Goal: Complete application form

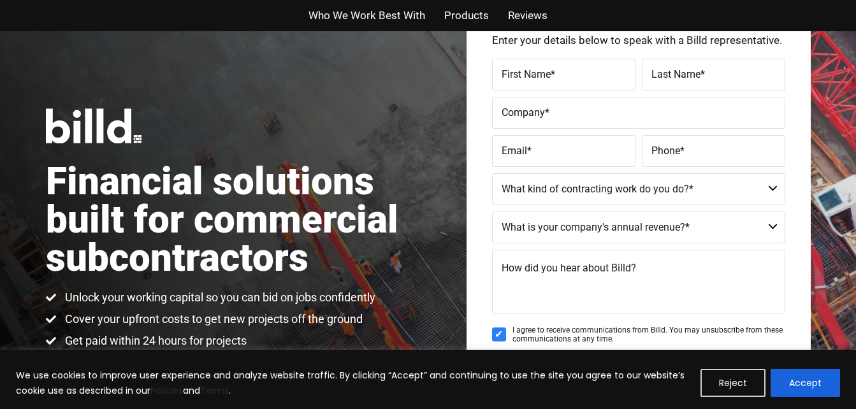
scroll to position [93, 0]
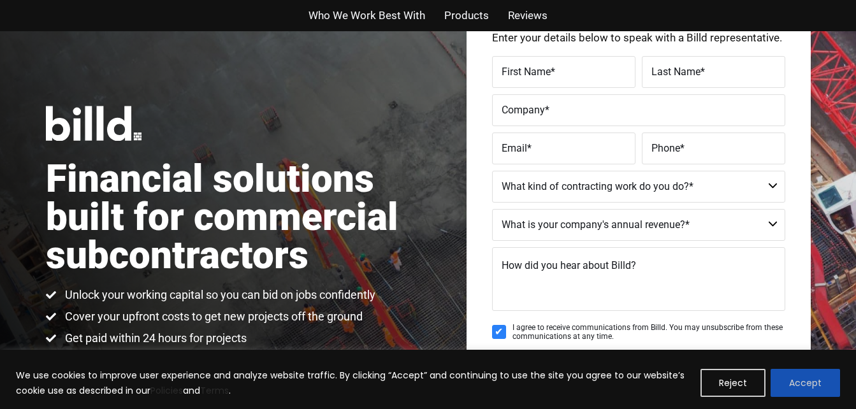
click at [818, 381] on button "Accept" at bounding box center [805, 383] width 69 height 28
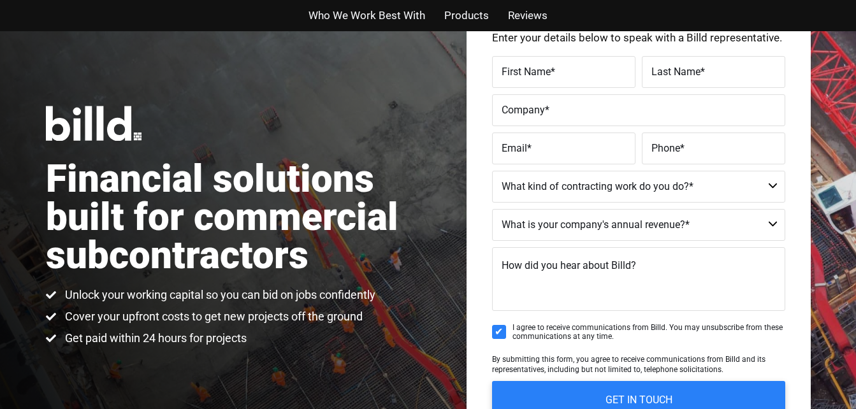
scroll to position [0, 0]
click at [839, 362] on div "Financial solutions built for commercial subcontractors Unlock your working cap…" at bounding box center [428, 226] width 856 height 576
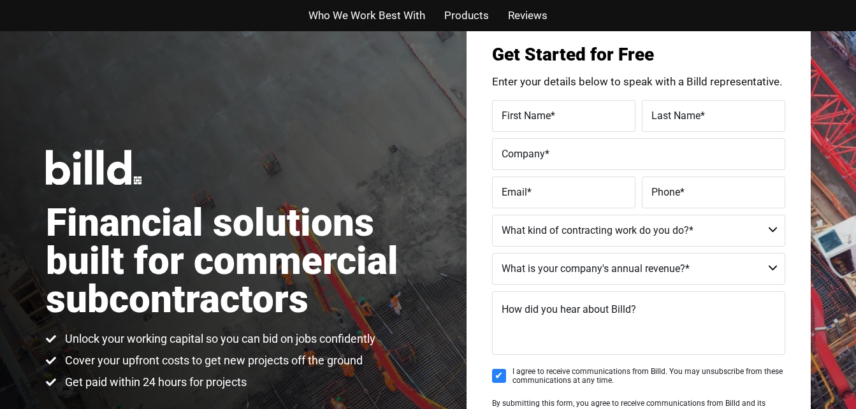
scroll to position [51, 0]
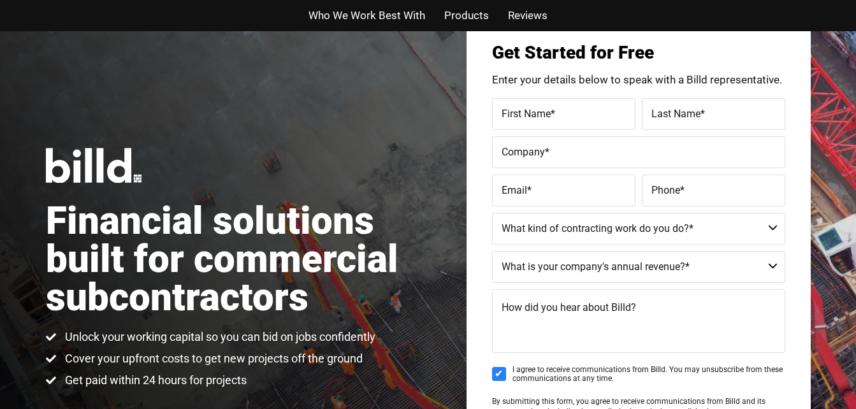
click at [611, 117] on label "First Name *" at bounding box center [564, 114] width 124 height 18
click at [611, 117] on input "First Name *" at bounding box center [563, 114] width 143 height 32
type input "[PERSON_NAME]"
type input "GAYTTAN SERVICES"
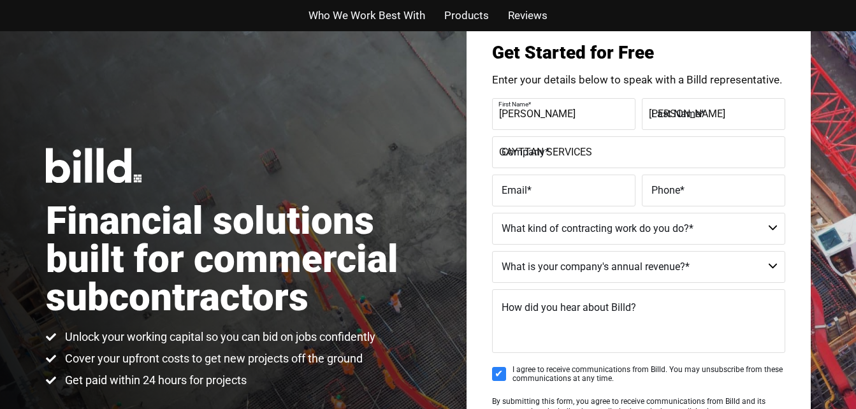
type input "[EMAIL_ADDRESS][DOMAIN_NAME]"
type input "(140) 755-8470"
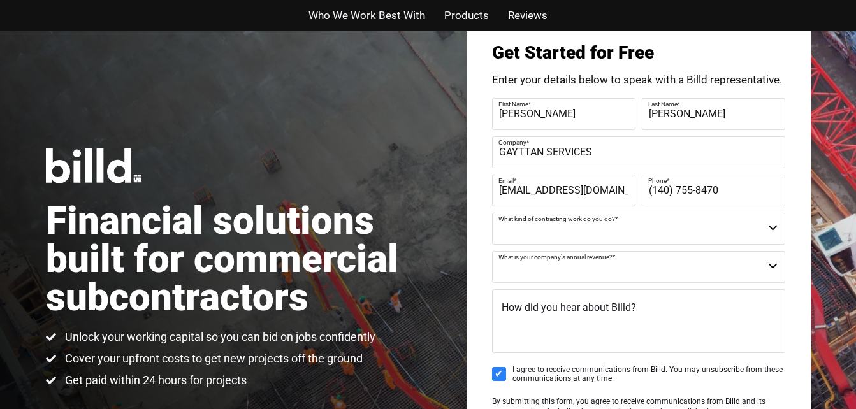
click at [606, 156] on input "GAYTTAN SERVICES" at bounding box center [638, 152] width 293 height 32
type input "GAYTTAN SERVICES CORPORATION"
click at [773, 229] on select "Commercial Commercial and Residential Residential Not a Contractor" at bounding box center [638, 229] width 293 height 32
select select "Residential"
click at [492, 213] on select "Commercial Commercial and Residential Residential Not a Contractor" at bounding box center [638, 229] width 293 height 32
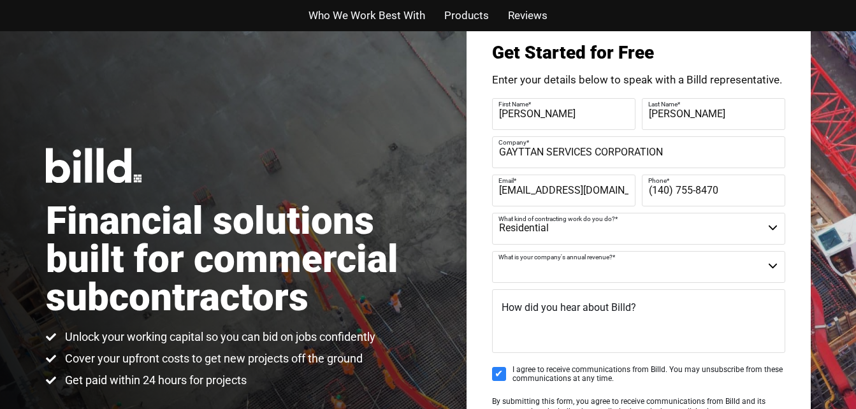
click at [774, 263] on select "$40M + $25M - $40M $8M - $25M $4M - $8M $2M - $4M $1M - $2M Less than $1M" at bounding box center [638, 267] width 293 height 32
select select "Less than $1M"
click at [492, 251] on select "$40M + $25M - $40M $8M - $25M $4M - $8M $2M - $4M $1M - $2M Less than $1M" at bounding box center [638, 267] width 293 height 32
click at [699, 326] on textarea "How did you hear about Billd?" at bounding box center [638, 321] width 293 height 64
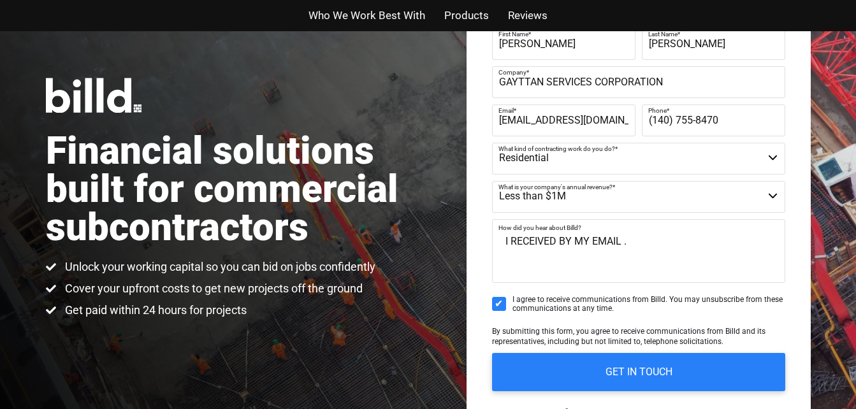
scroll to position [136, 0]
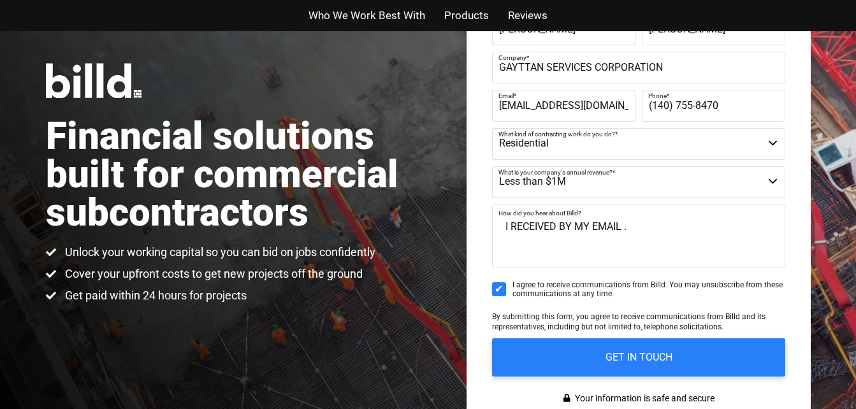
type textarea "I RECEIVED BY MY EMAIL ."
click at [723, 102] on label "Phone *" at bounding box center [711, 96] width 127 height 18
click at [723, 102] on input "(140) 755-8470" at bounding box center [713, 106] width 143 height 32
type input "("
type input "[PHONE_NUMBER]"
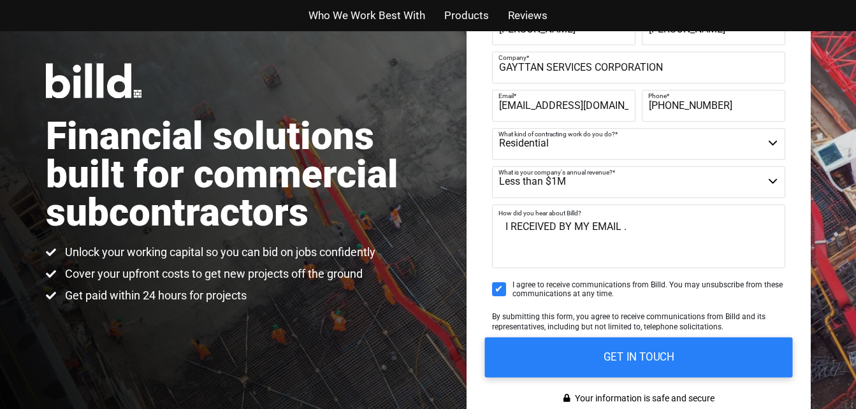
click at [635, 361] on input "GET IN TOUCH" at bounding box center [638, 357] width 308 height 40
